Goal: Information Seeking & Learning: Check status

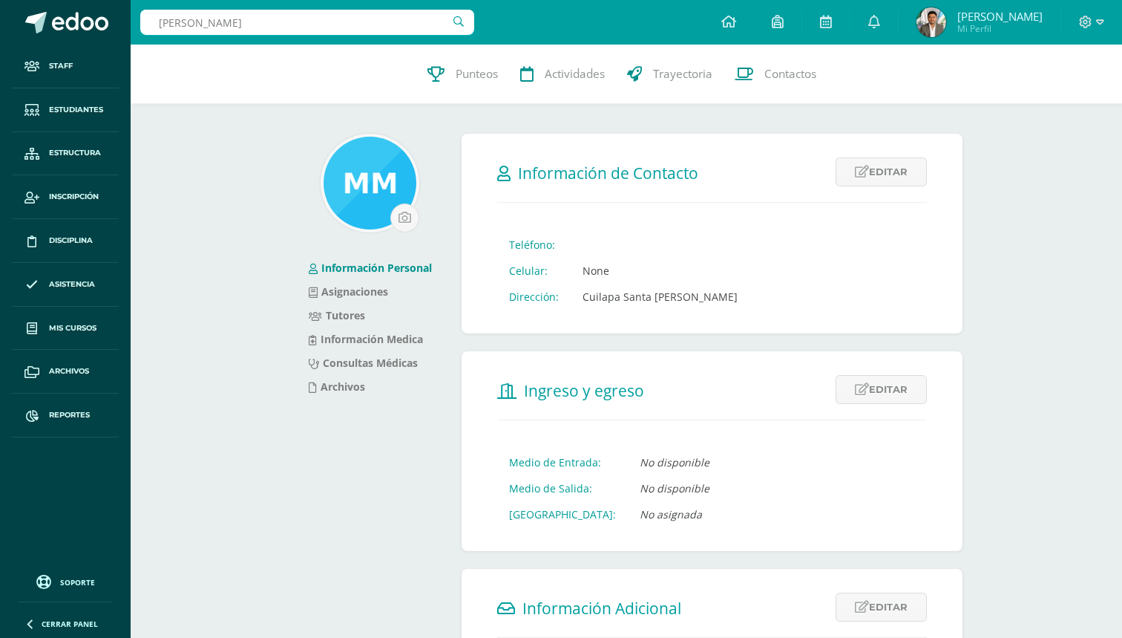
type input "[PERSON_NAME]"
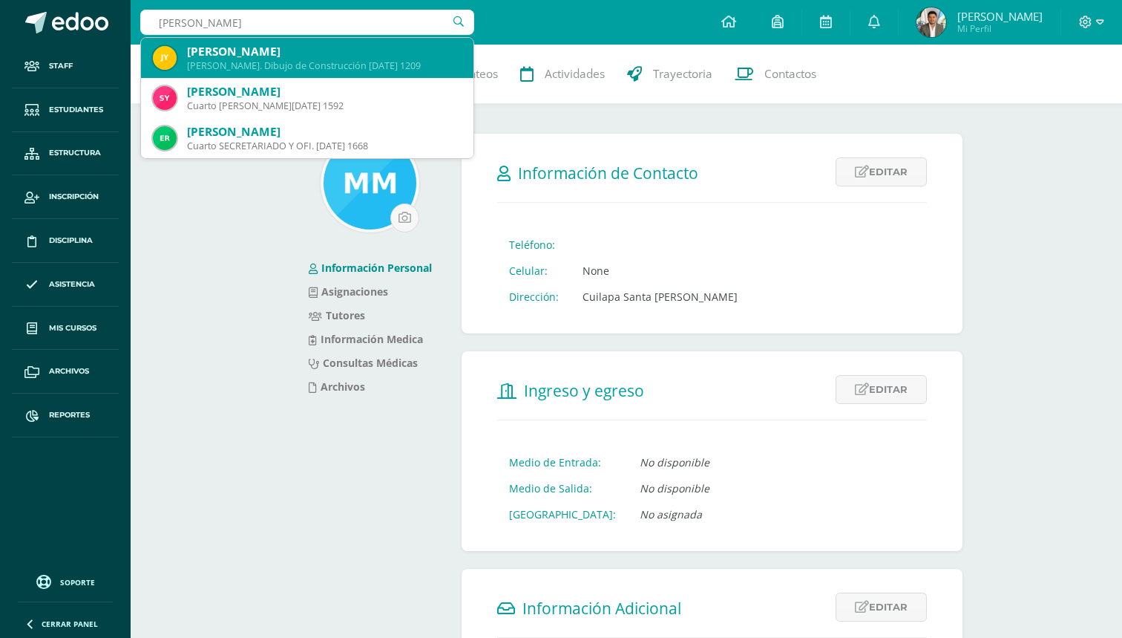
click at [341, 58] on div "Juan José Yan Blanco" at bounding box center [324, 52] width 275 height 16
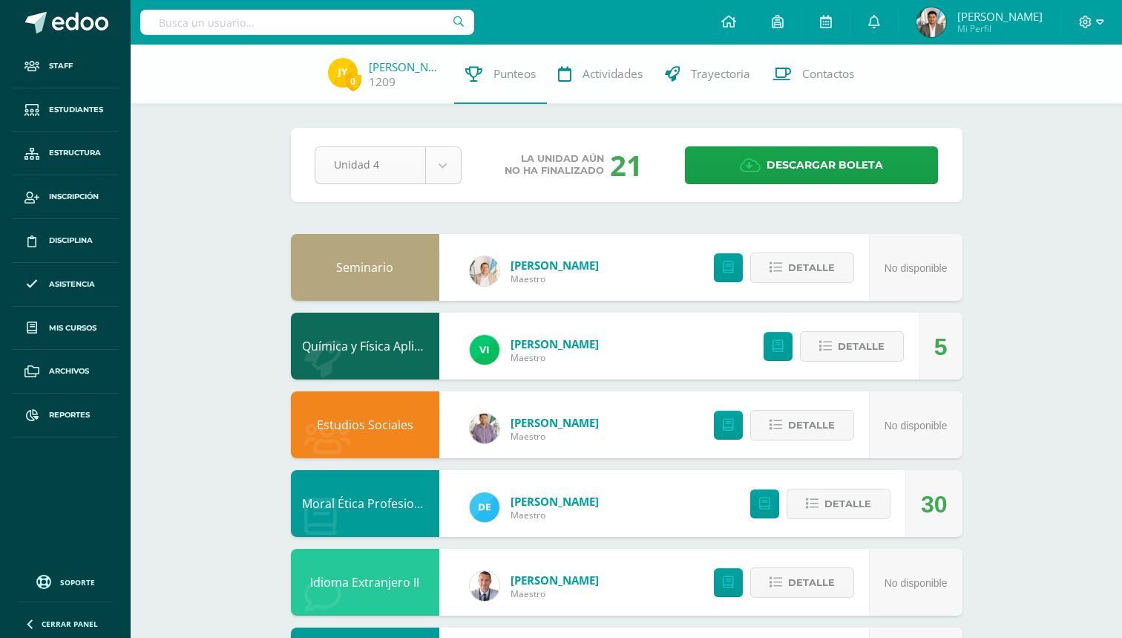
click at [447, 180] on body "Staff Estudiantes Estructura Inscripción Disciplina Asistencia Mis cursos Archi…" at bounding box center [561, 558] width 1122 height 1117
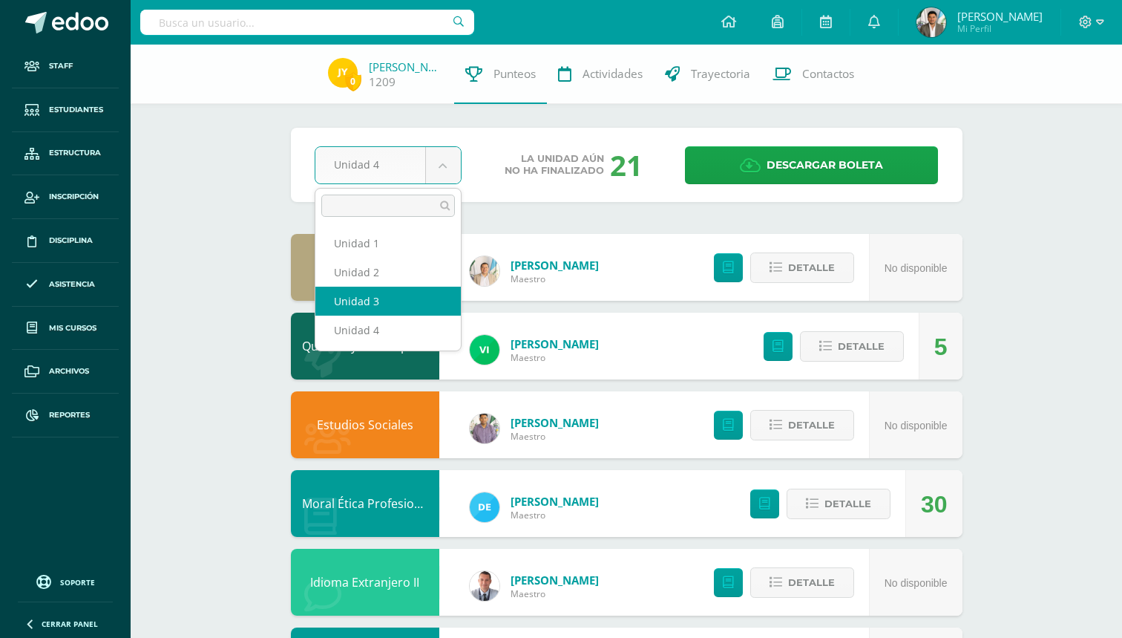
select select "Unidad 3"
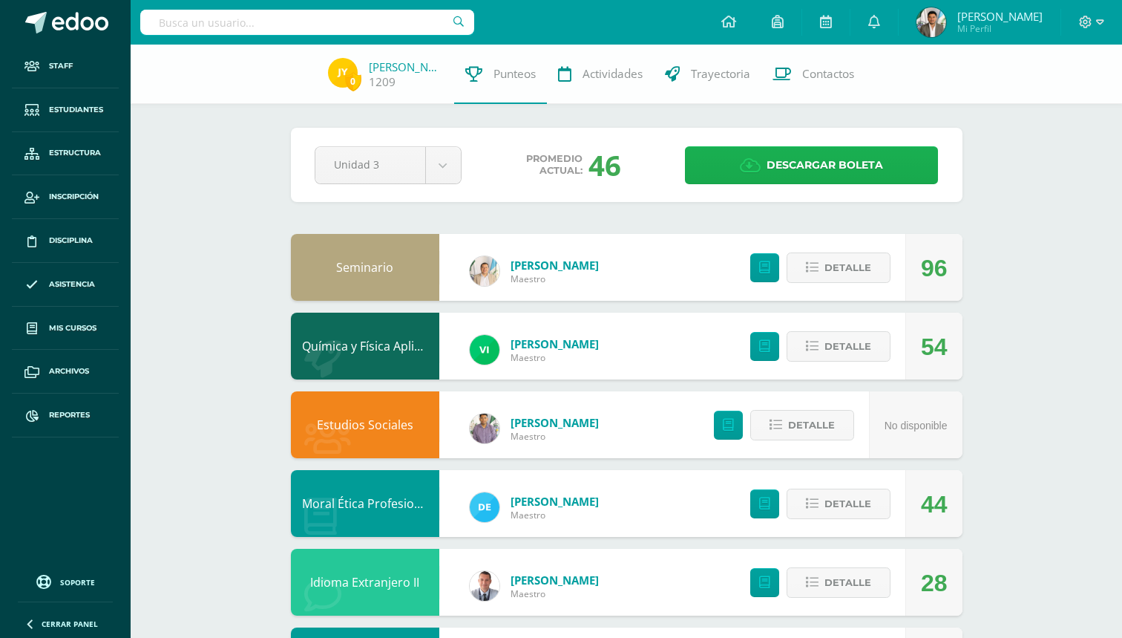
click at [802, 173] on span "Descargar boleta" at bounding box center [825, 165] width 117 height 36
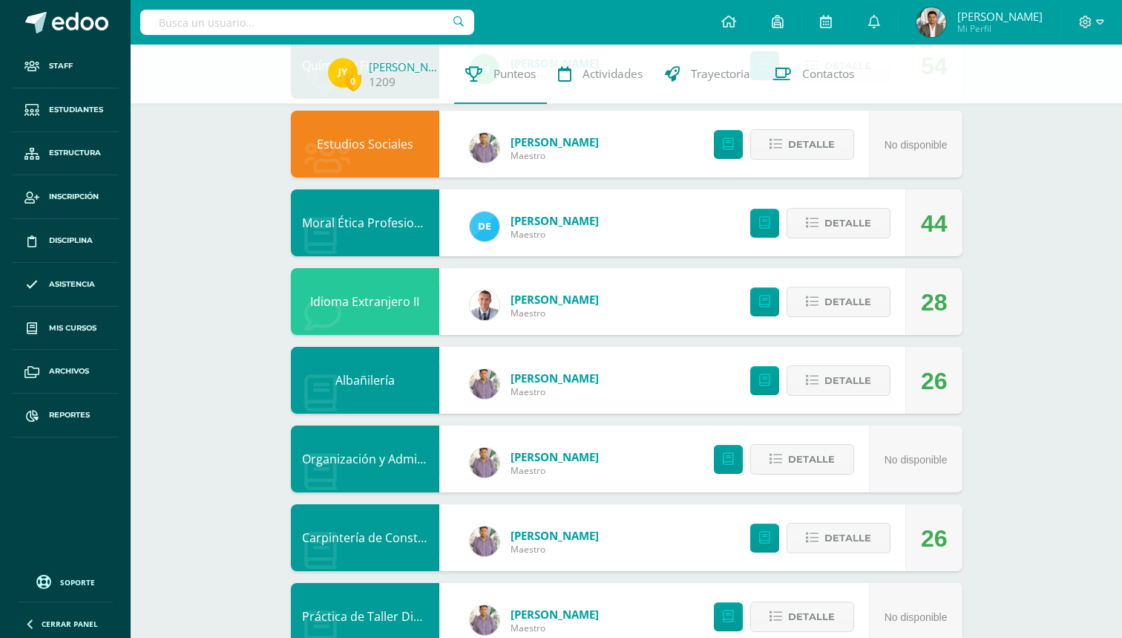
scroll to position [369, 0]
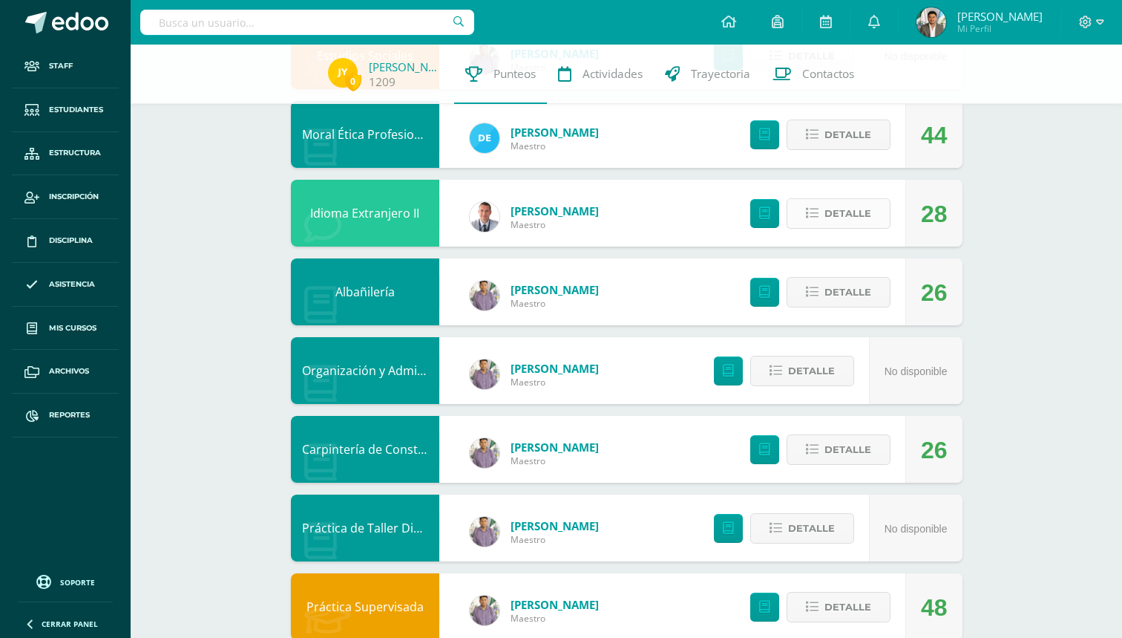
click at [863, 204] on span "Detalle" at bounding box center [848, 213] width 47 height 27
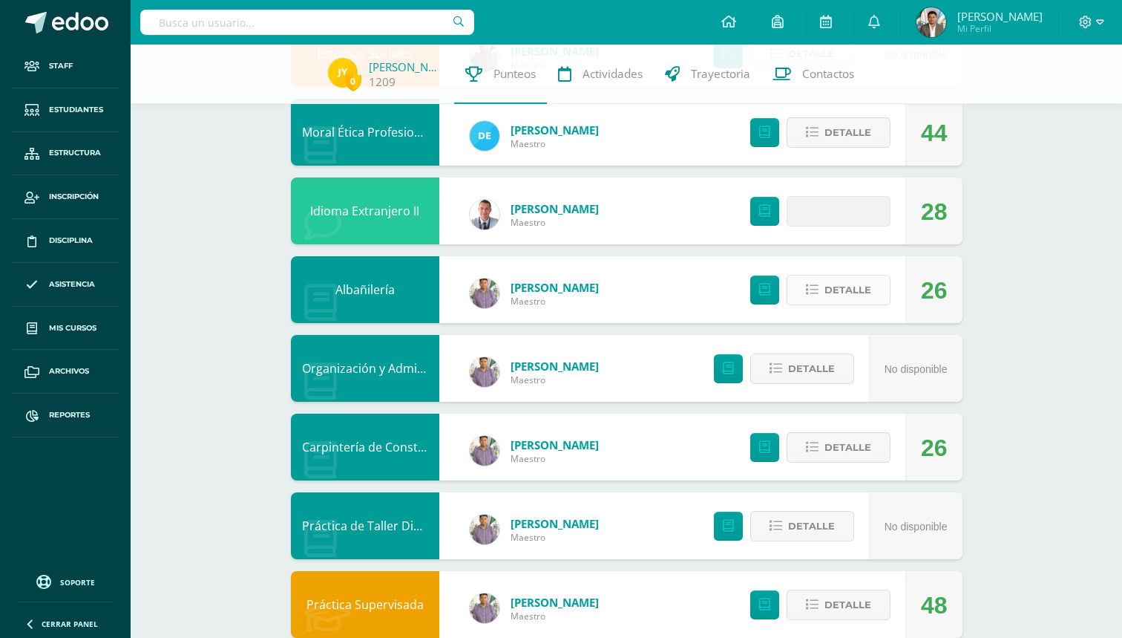
click at [841, 297] on span "Detalle" at bounding box center [848, 289] width 47 height 27
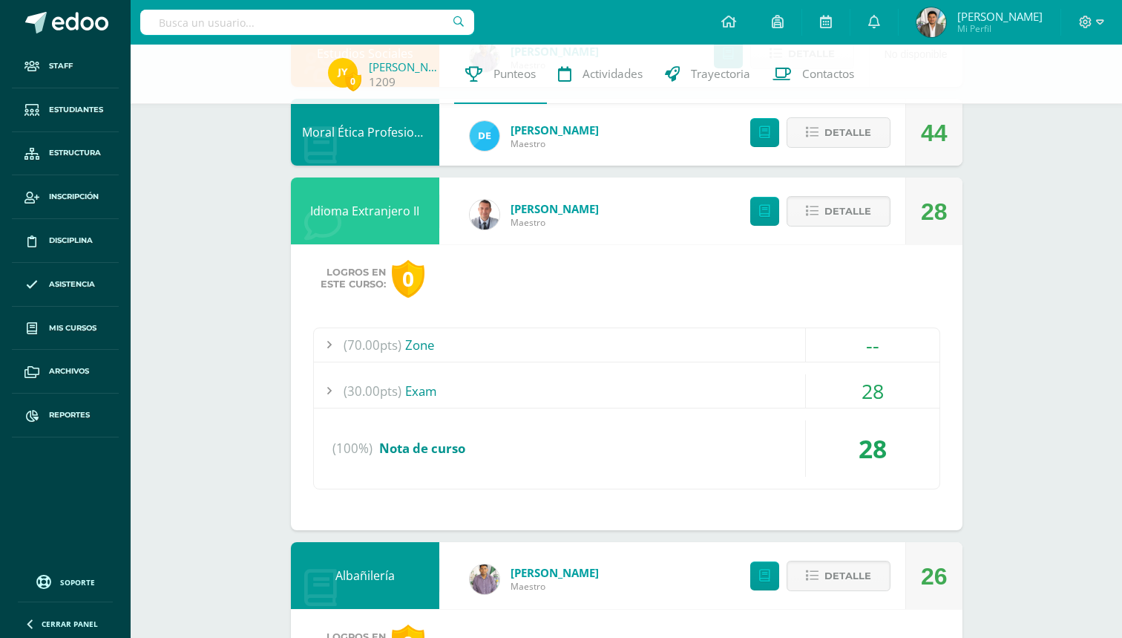
click at [657, 335] on div "(70.00pts) Zone" at bounding box center [627, 344] width 626 height 33
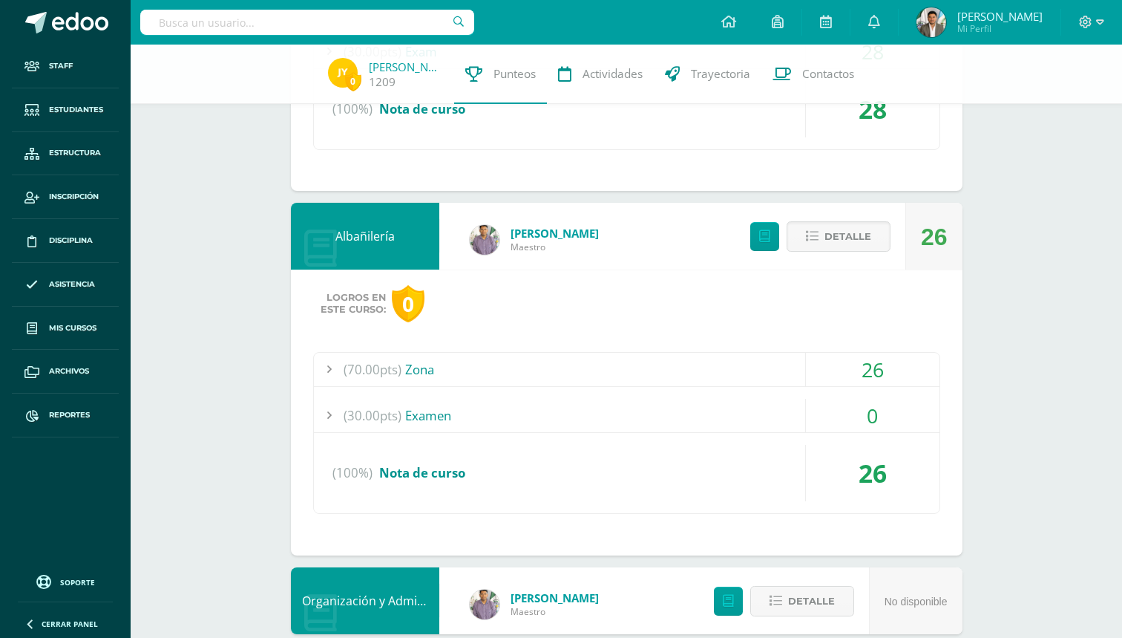
scroll to position [812, 0]
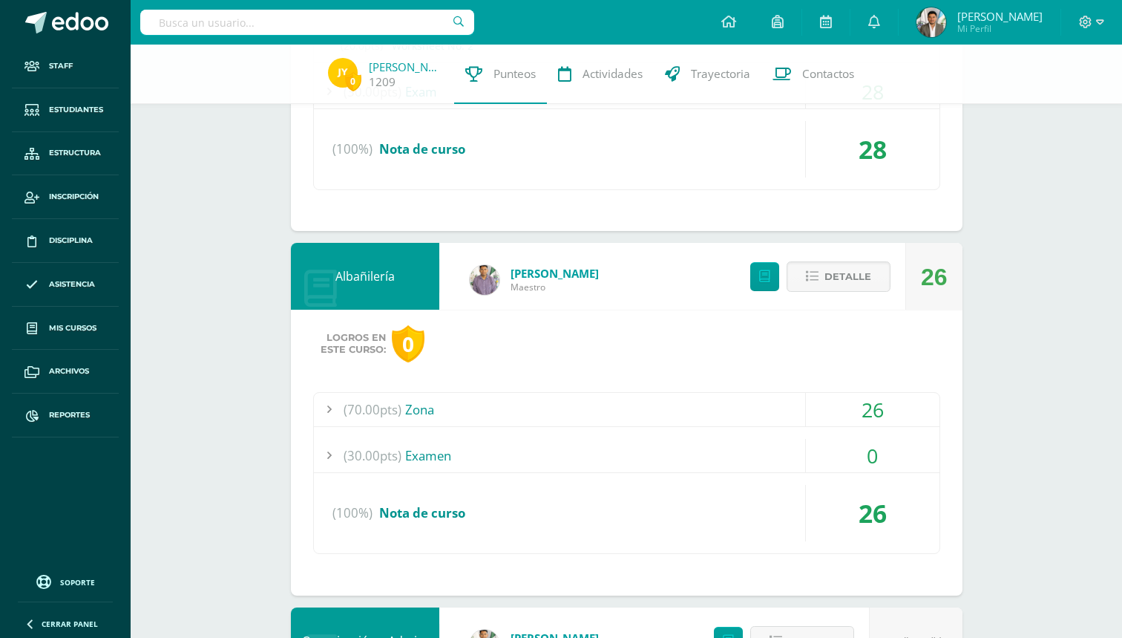
click at [854, 292] on div "Detalle" at bounding box center [816, 276] width 177 height 67
click at [854, 290] on button "Detalle" at bounding box center [839, 276] width 104 height 30
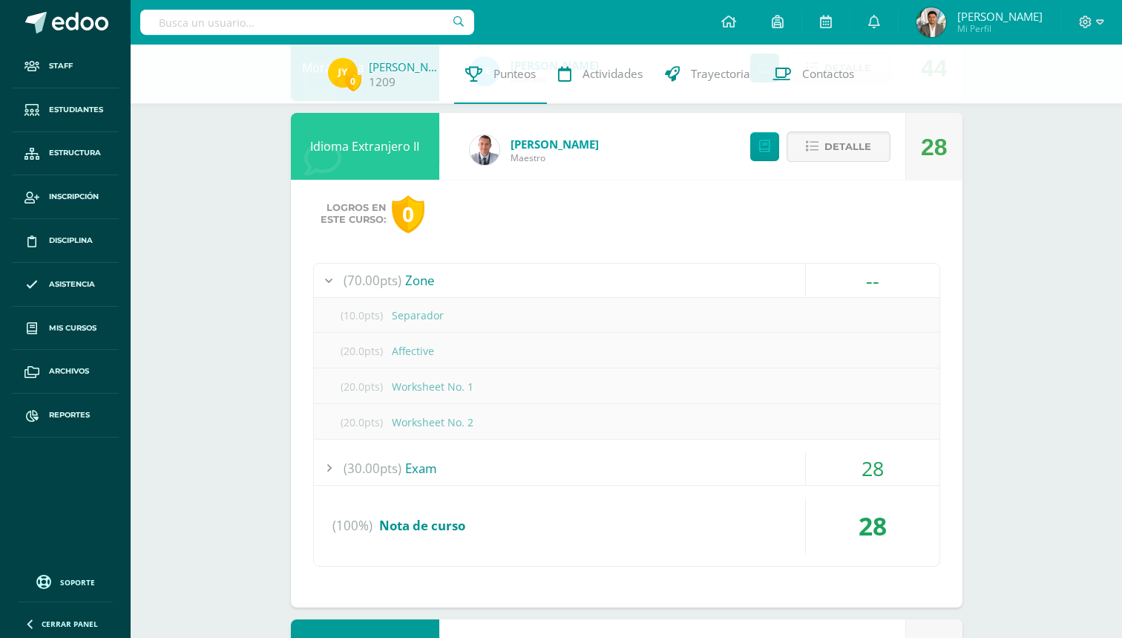
scroll to position [418, 0]
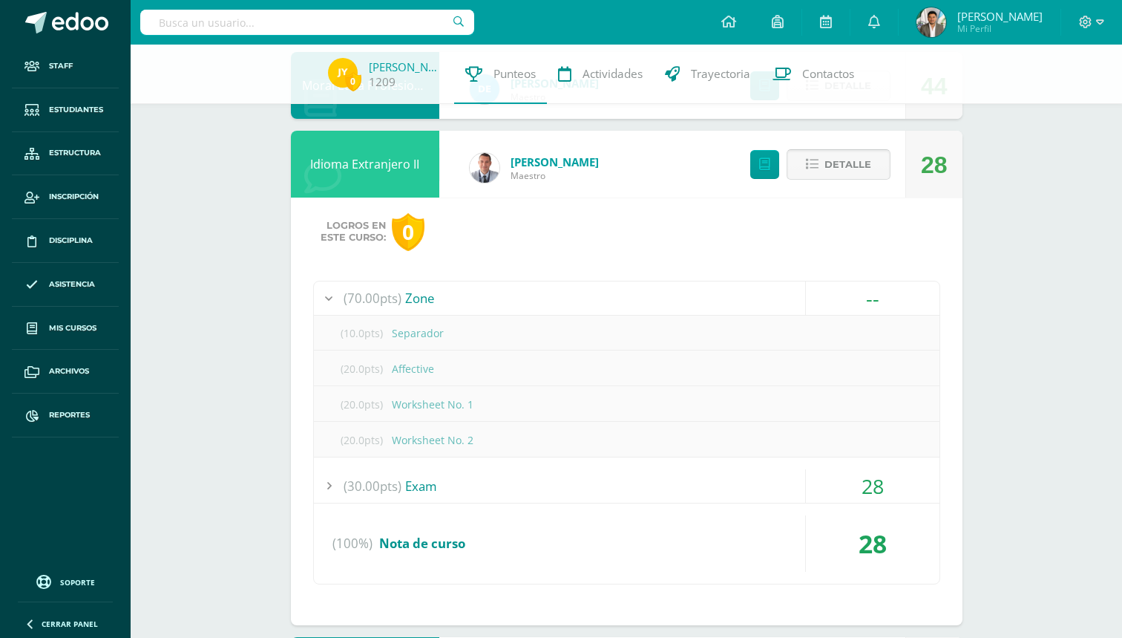
click at [845, 177] on span "Detalle" at bounding box center [848, 164] width 47 height 27
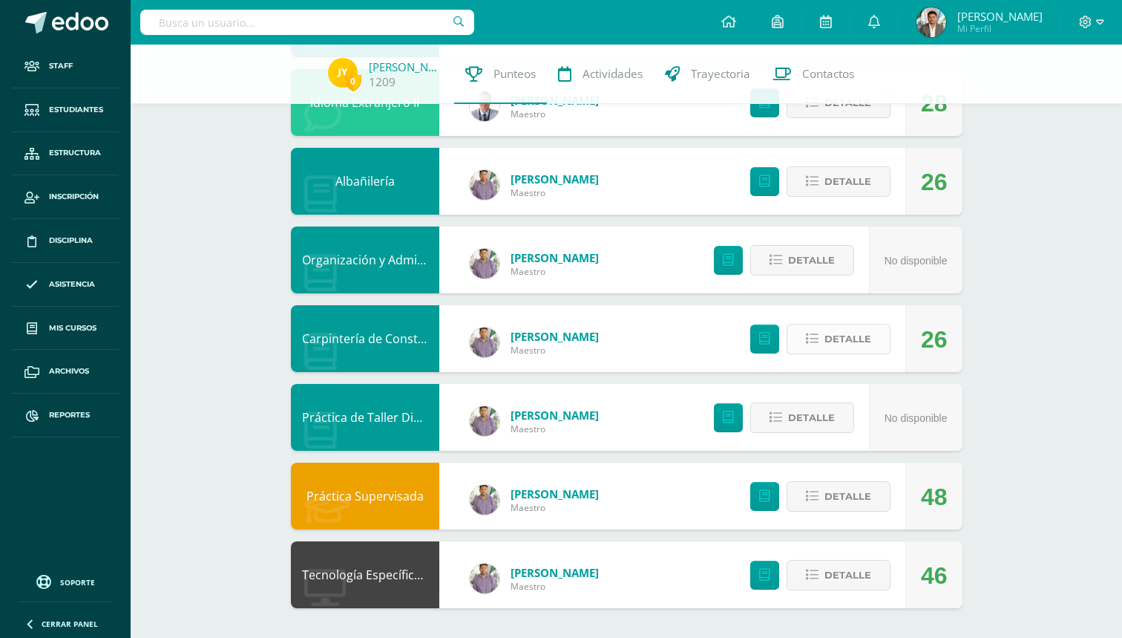
scroll to position [479, 0]
click at [842, 345] on span "Detalle" at bounding box center [848, 338] width 47 height 27
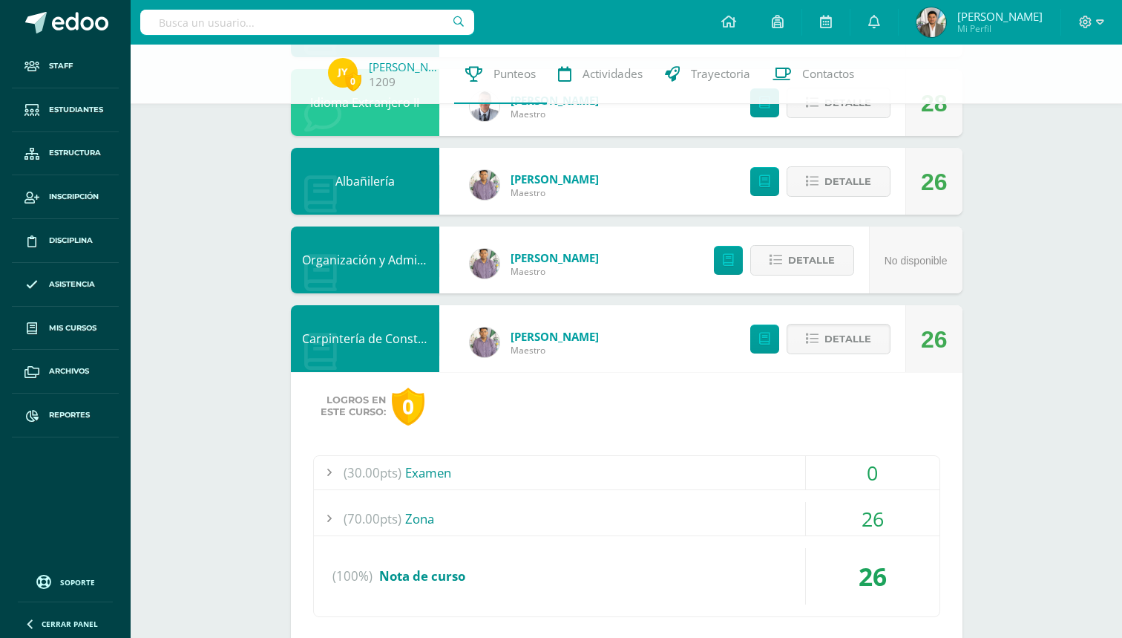
click at [657, 472] on div "(30.00pts) Examen" at bounding box center [627, 472] width 626 height 33
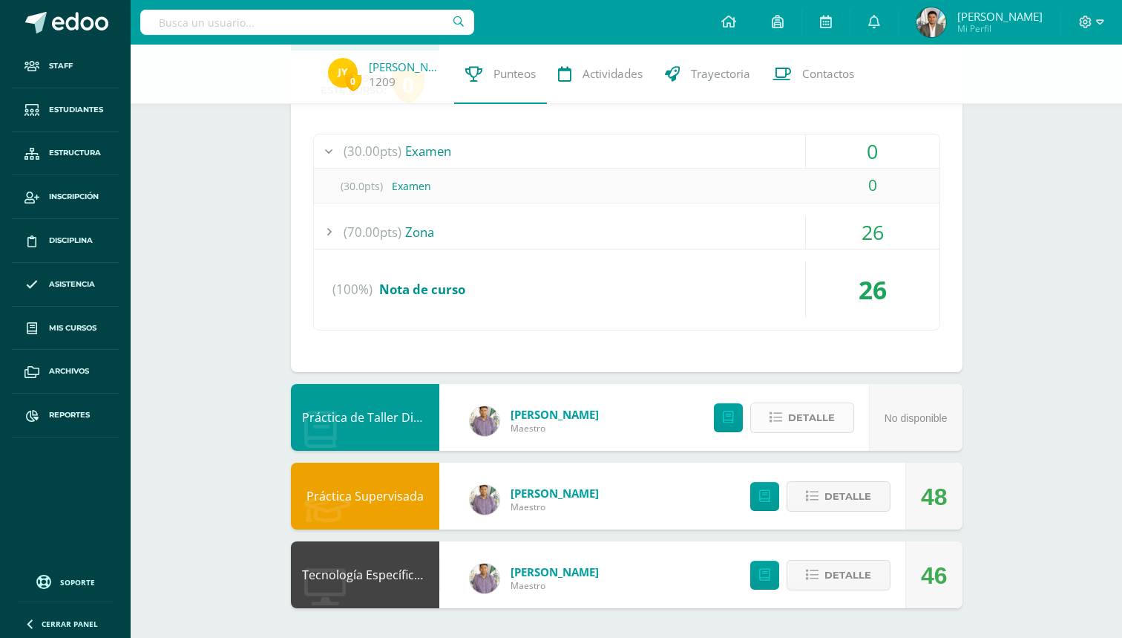
scroll to position [800, 0]
click at [849, 508] on span "Detalle" at bounding box center [848, 496] width 47 height 27
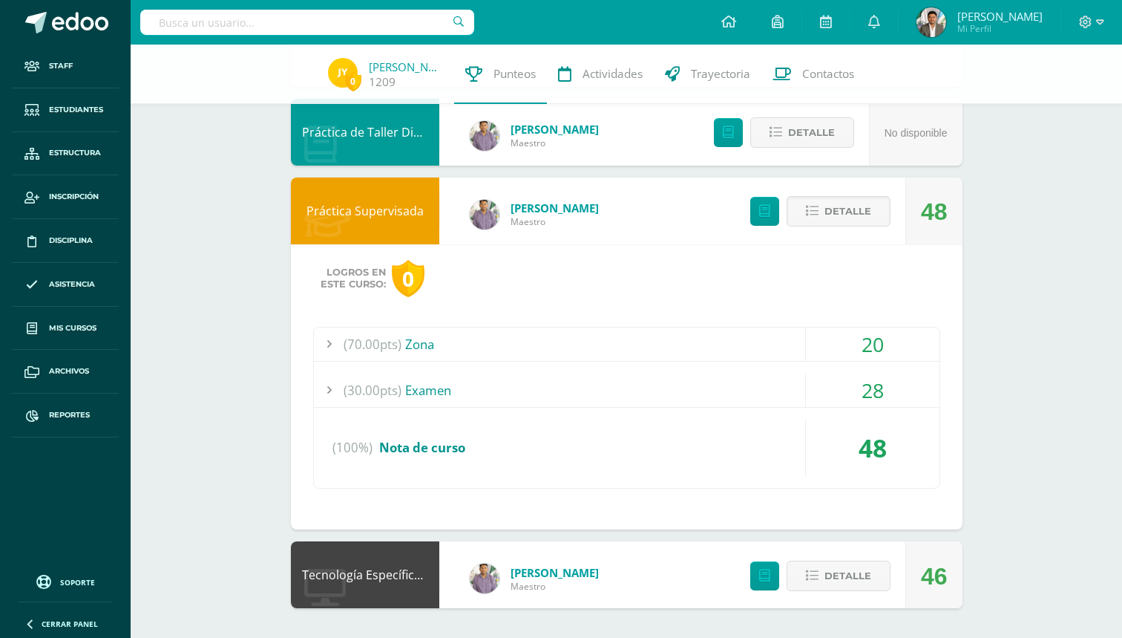
scroll to position [1086, 0]
click at [705, 351] on div "(70.00pts) Zona" at bounding box center [627, 343] width 626 height 33
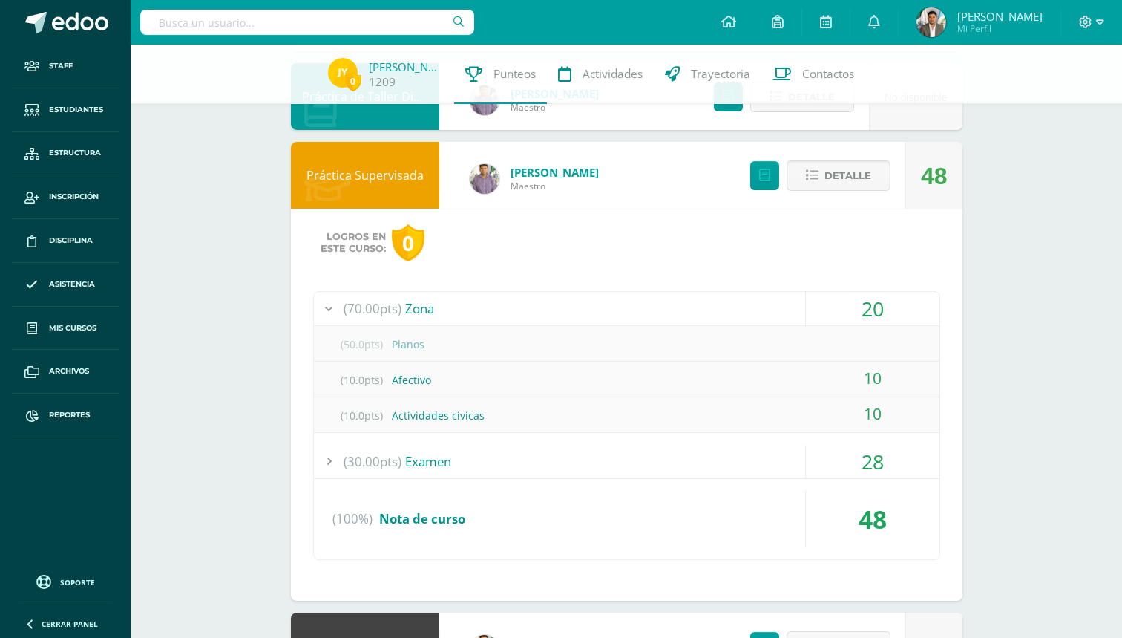
click at [649, 445] on div "(30.00pts) Examen" at bounding box center [627, 461] width 626 height 33
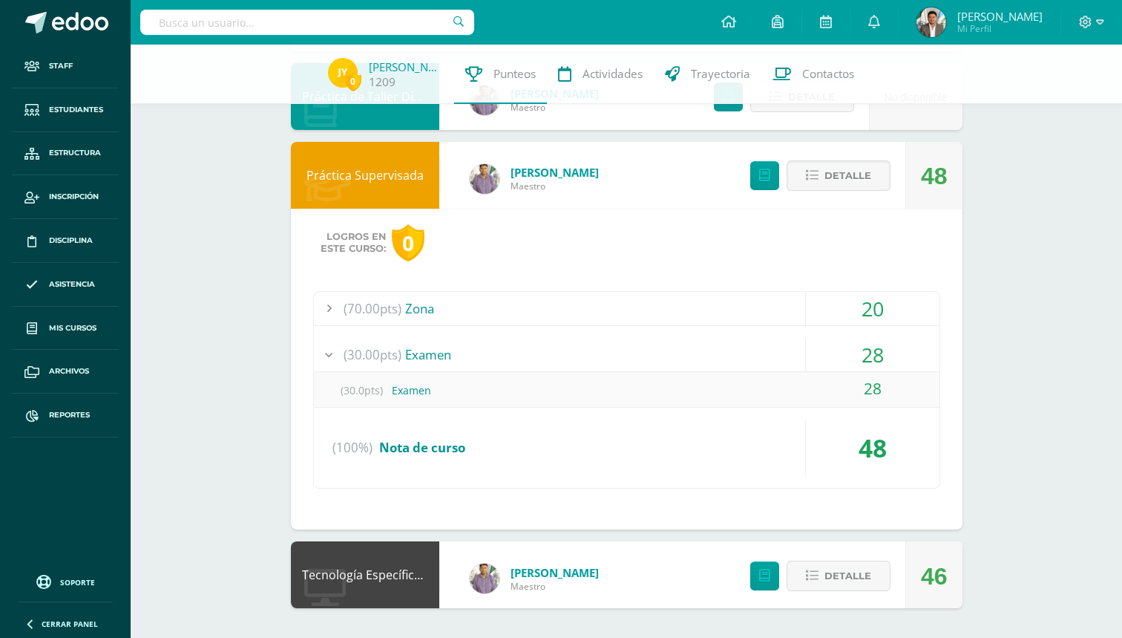
click at [652, 402] on div "(30.0pts) Examen" at bounding box center [627, 389] width 626 height 33
click at [646, 375] on div "(30.0pts) Examen" at bounding box center [627, 389] width 626 height 33
click at [820, 585] on button "Detalle" at bounding box center [839, 575] width 104 height 30
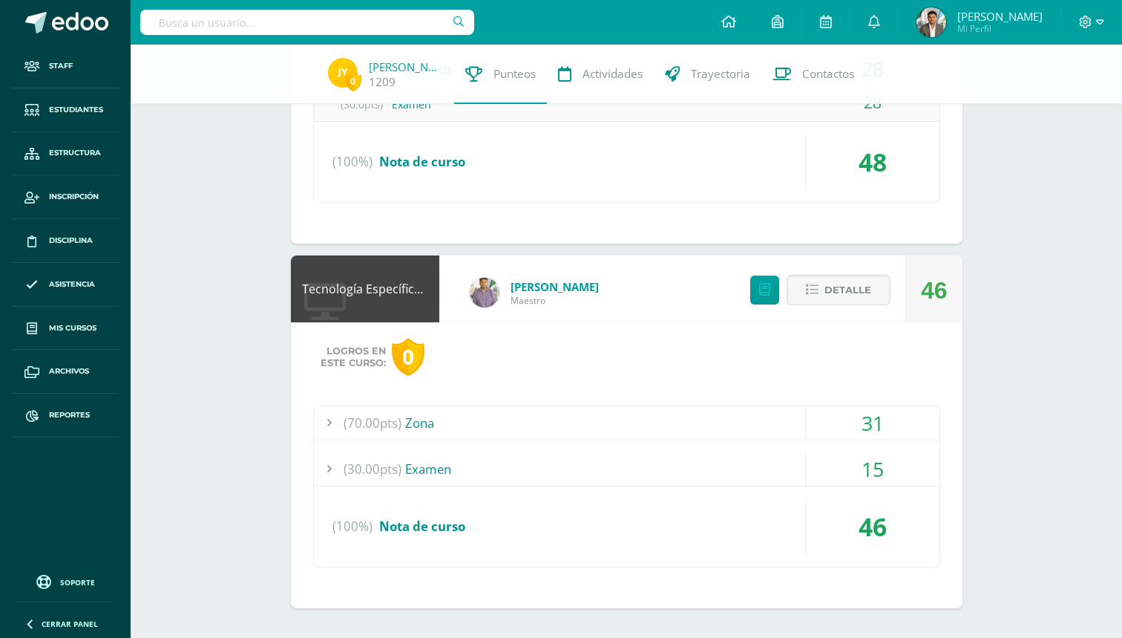
scroll to position [1372, 0]
click at [763, 459] on div "(30.00pts) Examen" at bounding box center [627, 468] width 626 height 33
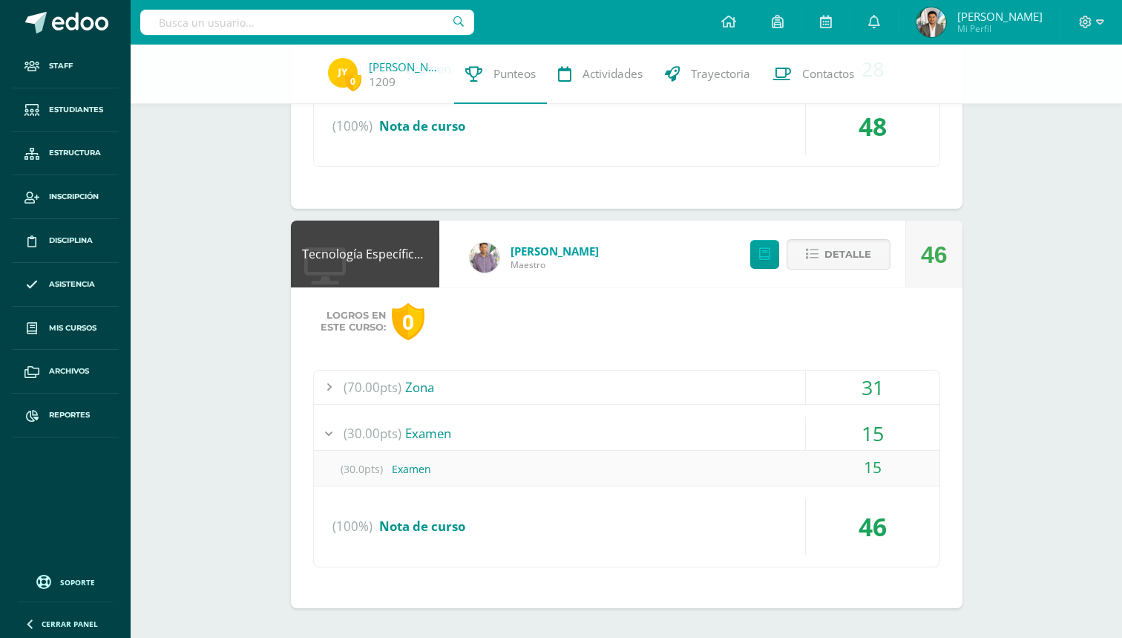
click at [741, 391] on div "(70.00pts) Zona" at bounding box center [627, 386] width 626 height 33
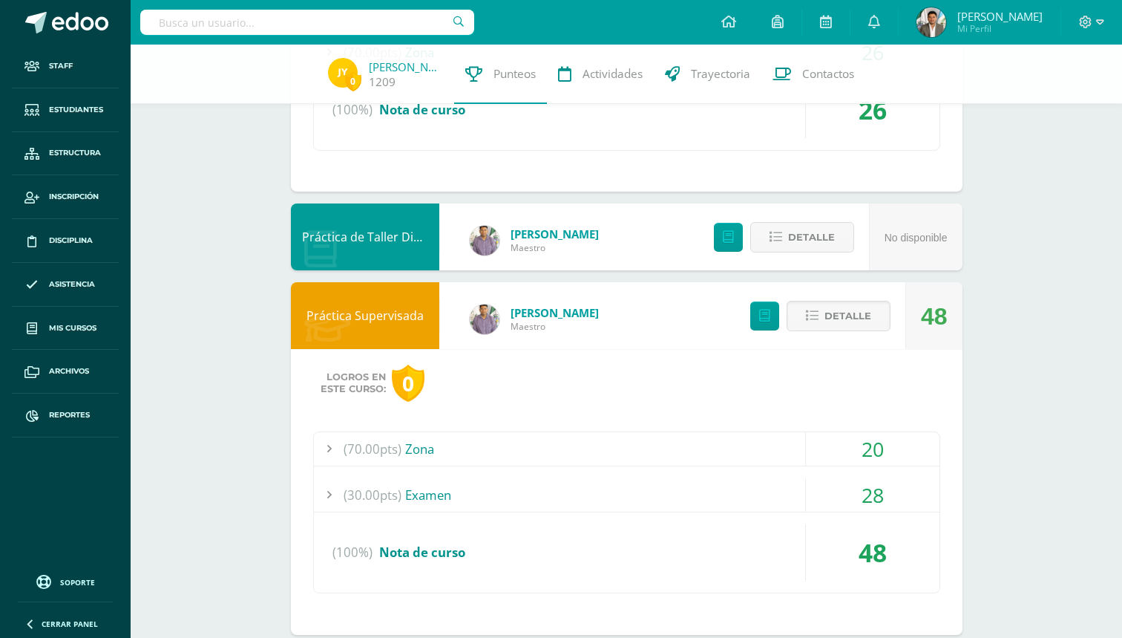
scroll to position [960, 0]
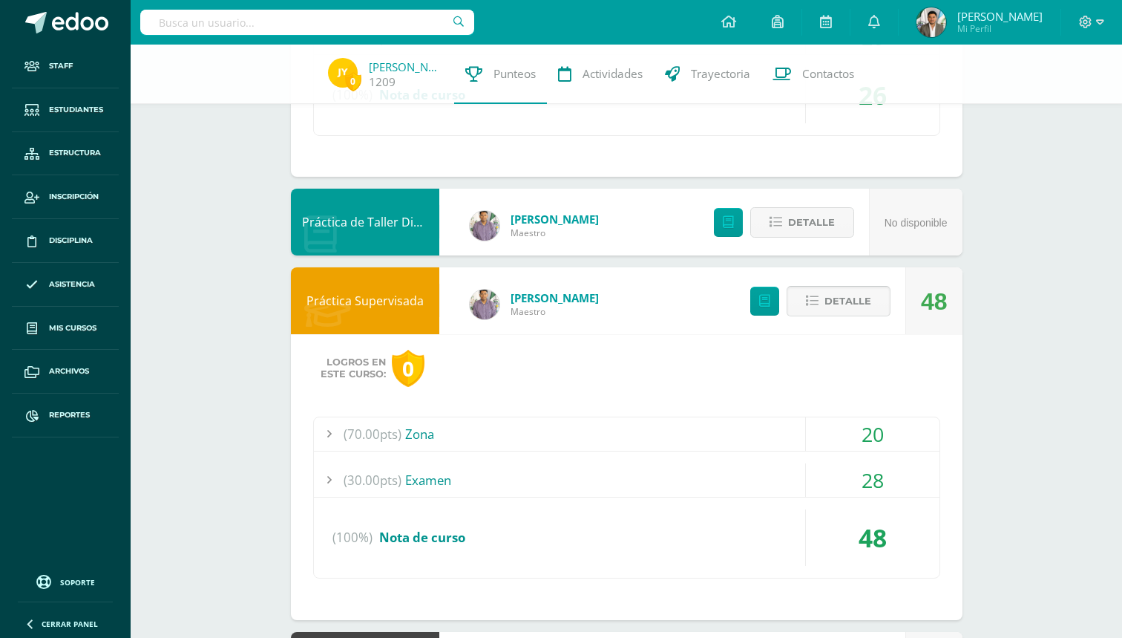
click at [859, 313] on span "Detalle" at bounding box center [848, 300] width 47 height 27
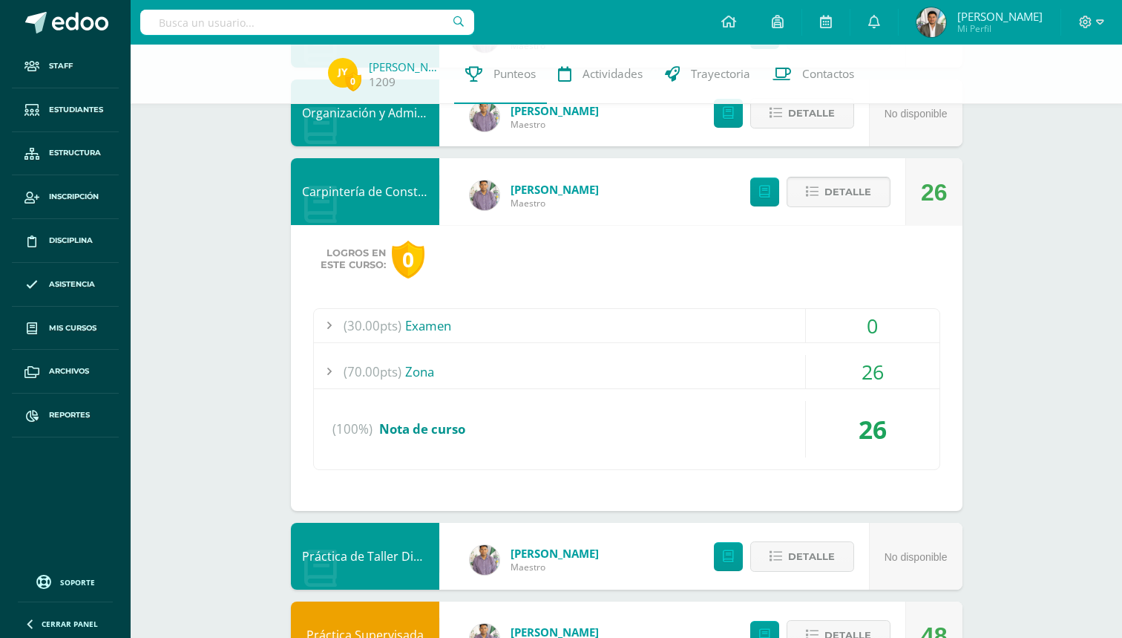
click at [858, 204] on span "Detalle" at bounding box center [848, 191] width 47 height 27
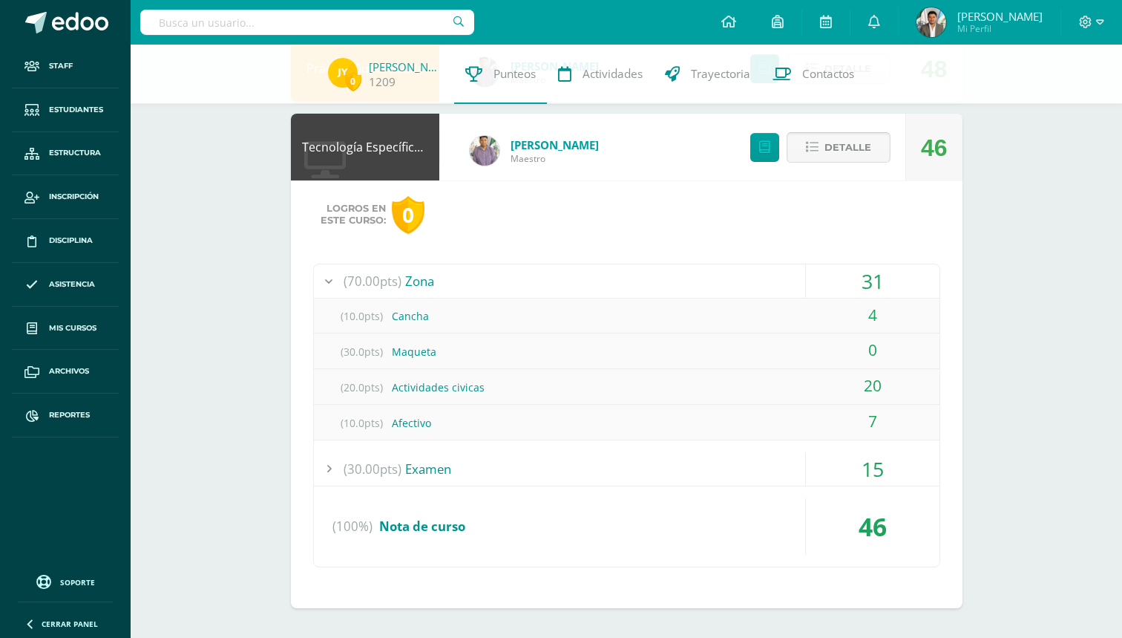
click at [871, 152] on button "Detalle" at bounding box center [839, 147] width 104 height 30
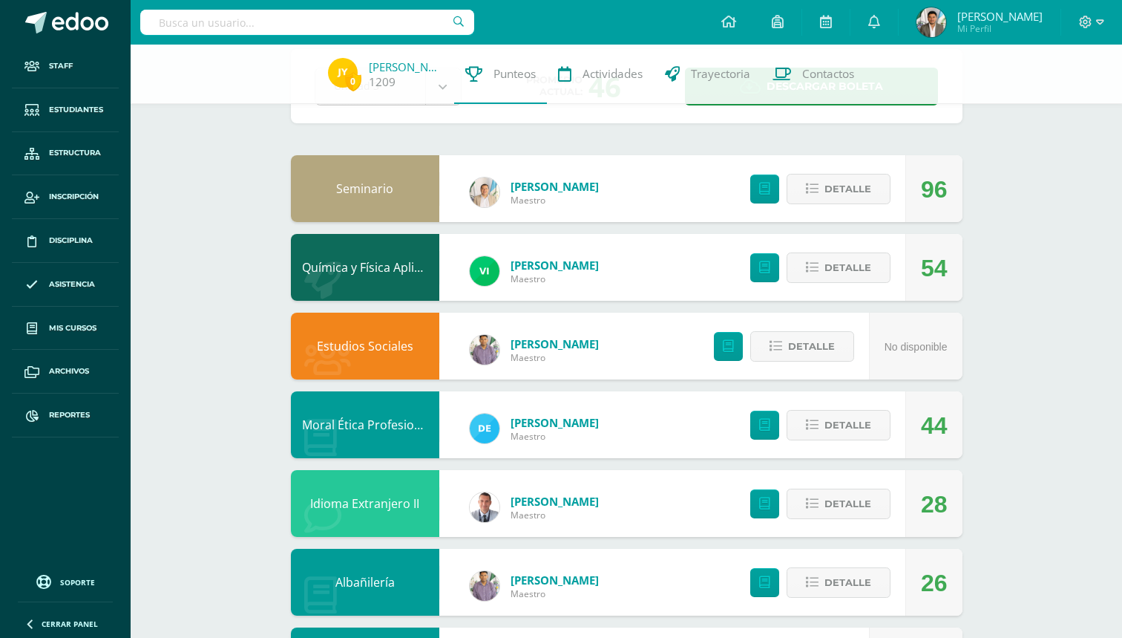
scroll to position [133, 0]
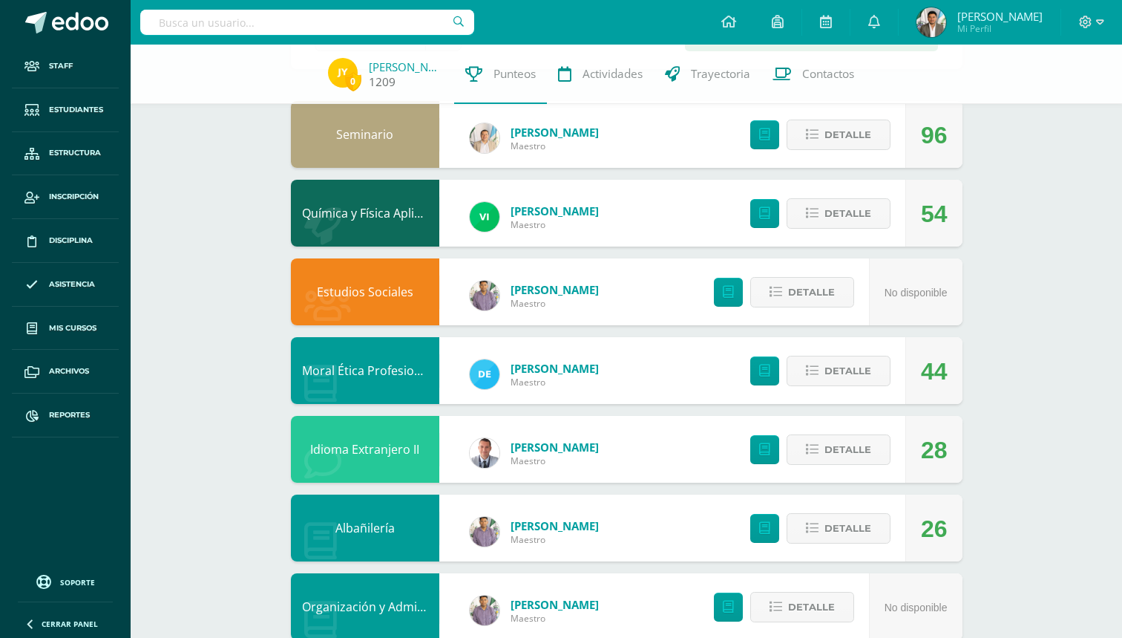
click at [413, 65] on link "[PERSON_NAME]" at bounding box center [406, 66] width 74 height 15
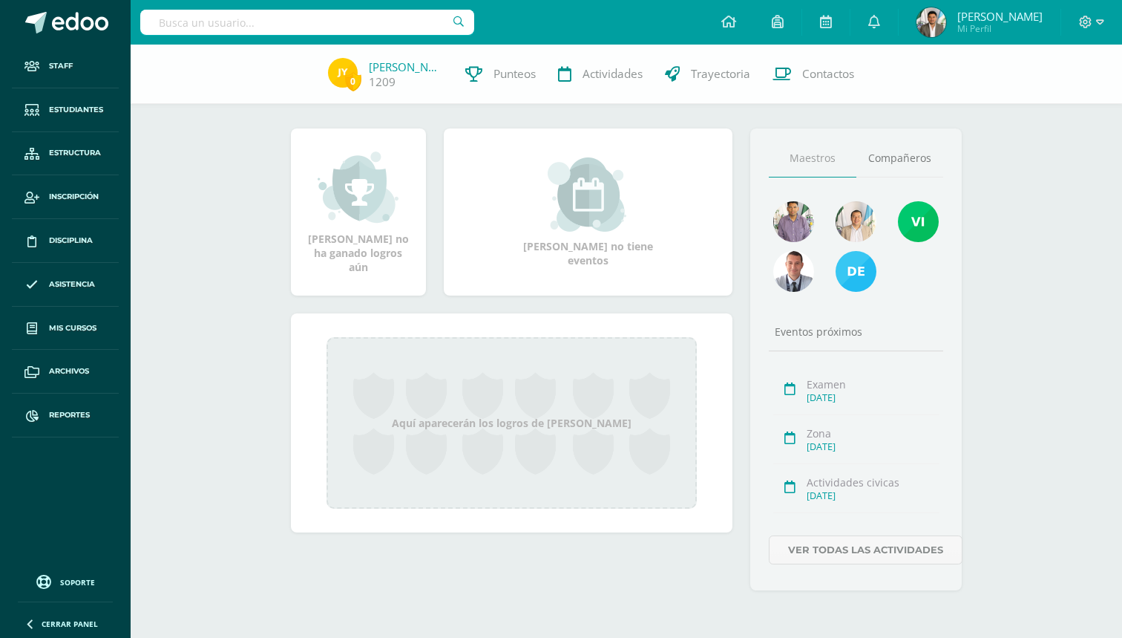
scroll to position [197, 0]
